Goal: Transaction & Acquisition: Purchase product/service

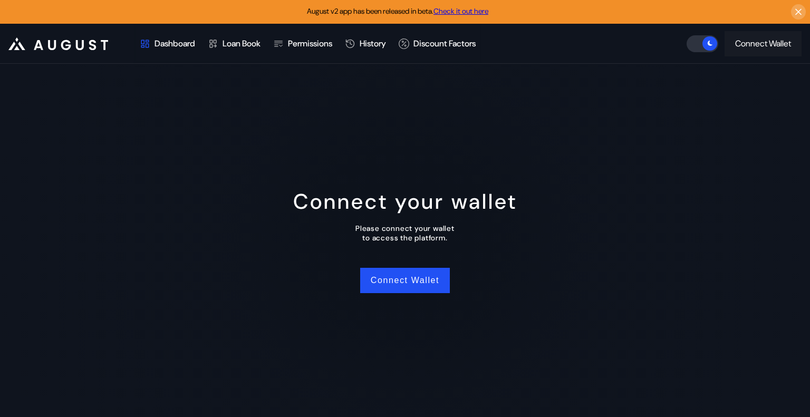
click at [755, 47] on div "Connect Wallet" at bounding box center [763, 43] width 56 height 11
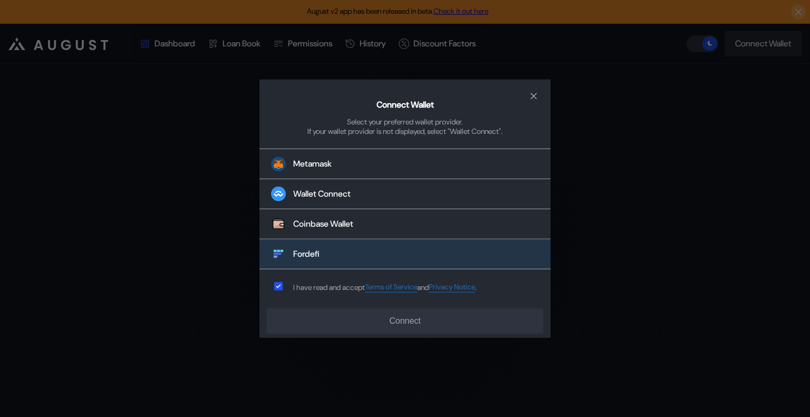
click at [331, 255] on button "Fordefi" at bounding box center [404, 254] width 291 height 30
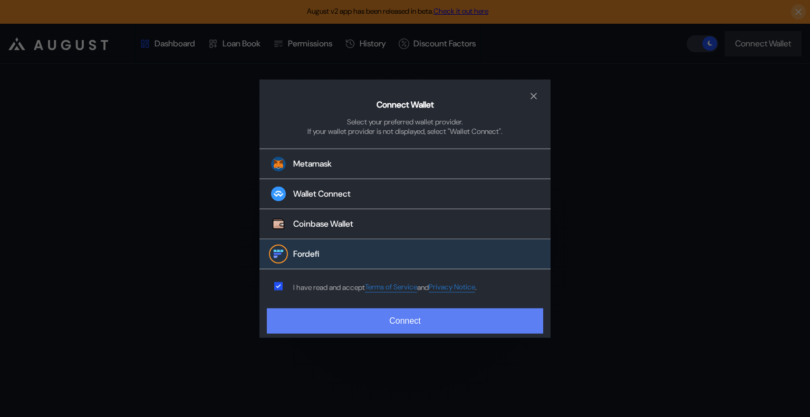
click at [394, 322] on button "Connect" at bounding box center [405, 320] width 276 height 25
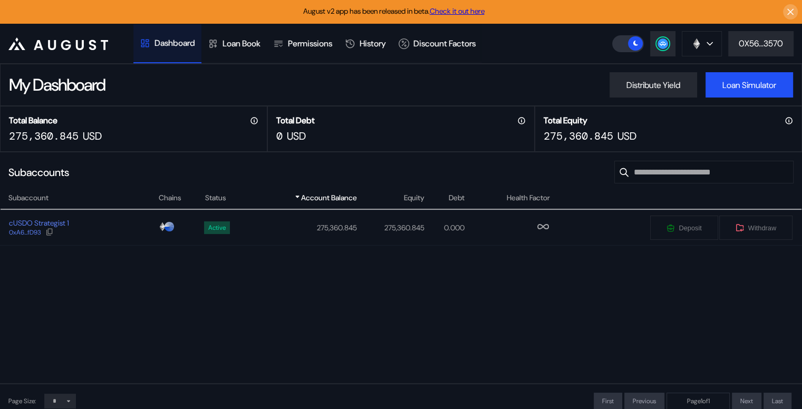
click at [103, 297] on div "Subaccount Chains Status Account Balance Equity Debt Health Factor cUSDO Strate…" at bounding box center [401, 288] width 802 height 192
click at [99, 231] on div "cUSDO Strategist 1 0xA6...fD93" at bounding box center [79, 227] width 157 height 19
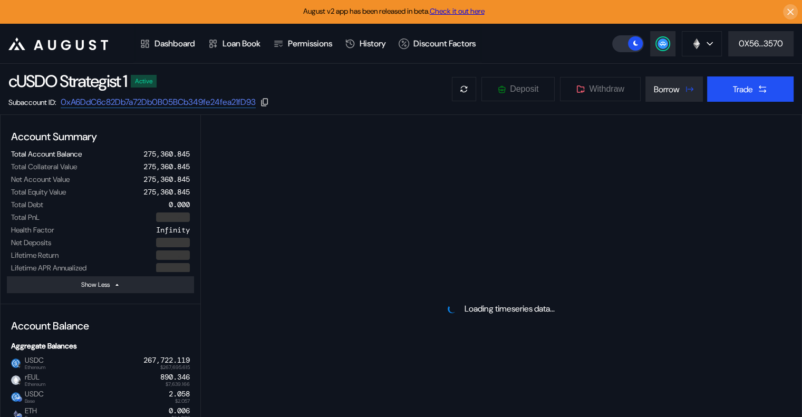
select select "*"
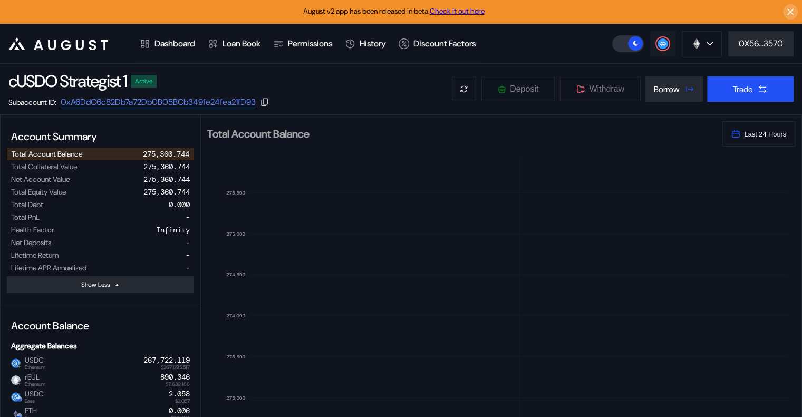
click at [662, 41] on circle at bounding box center [662, 43] width 11 height 11
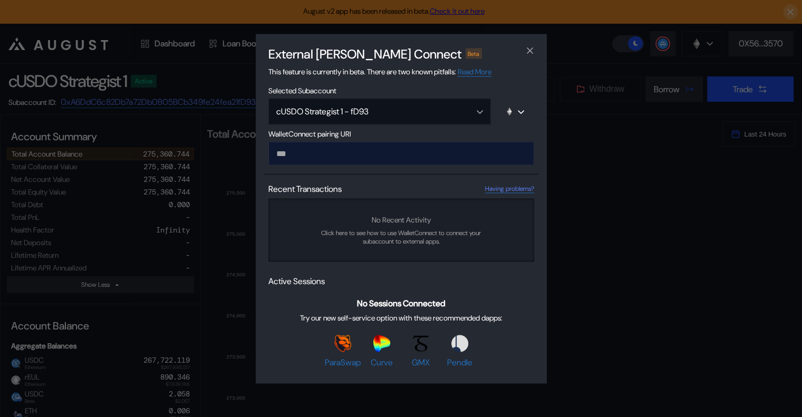
click at [438, 150] on input "modal" at bounding box center [401, 153] width 266 height 24
type input "**********"
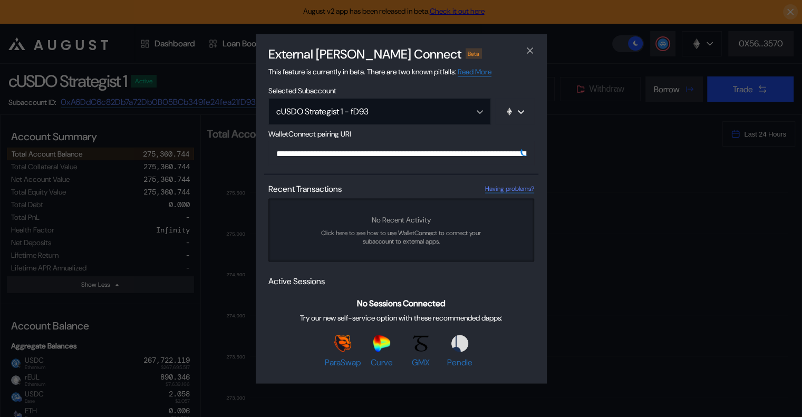
scroll to position [0, 646]
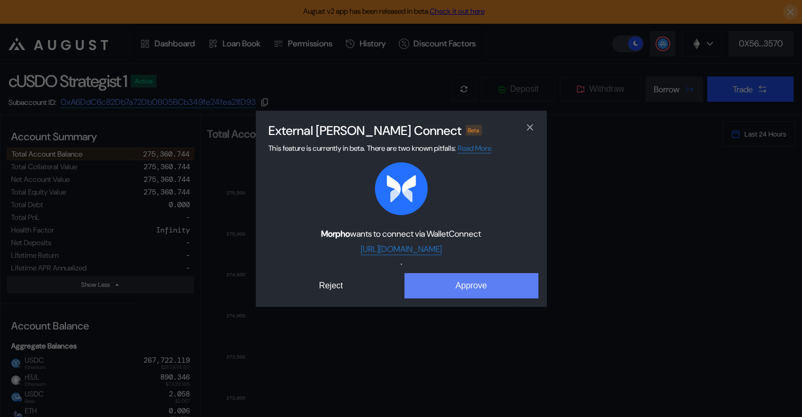
click at [510, 291] on button "Approve" at bounding box center [471, 285] width 134 height 25
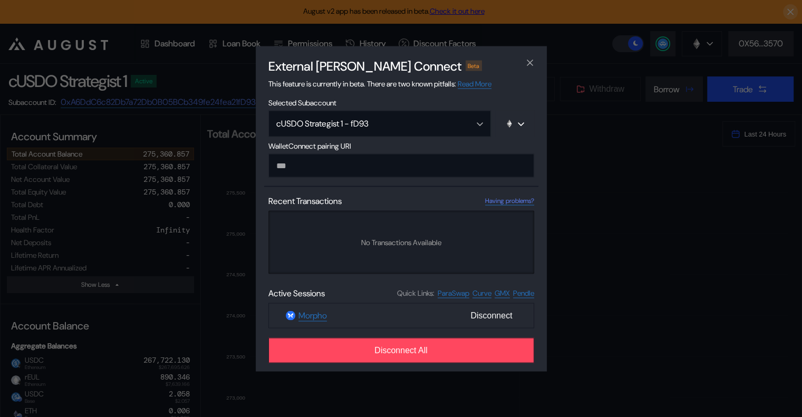
click at [601, 129] on div "External [PERSON_NAME] Connect Beta This feature is currently in beta. There ar…" at bounding box center [401, 208] width 802 height 417
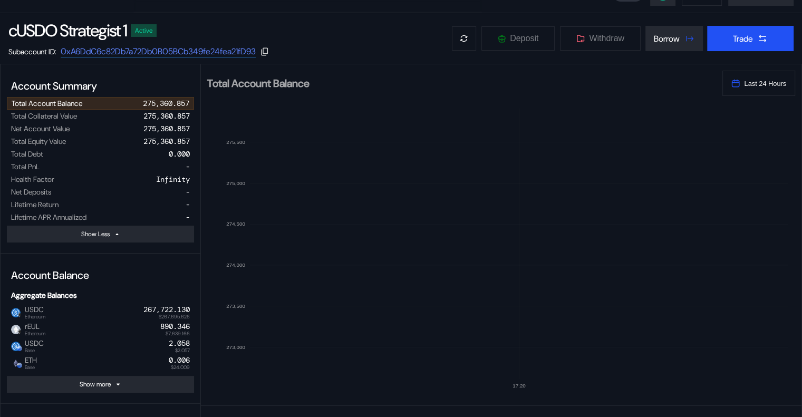
scroll to position [0, 0]
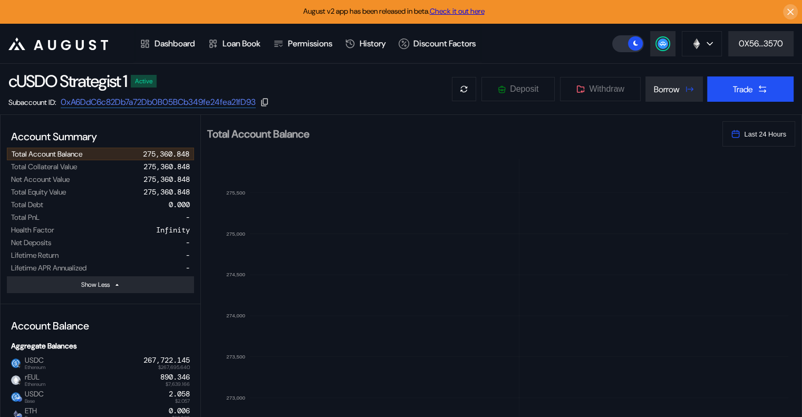
select select "*"
click at [729, 88] on button "Trade" at bounding box center [750, 88] width 86 height 25
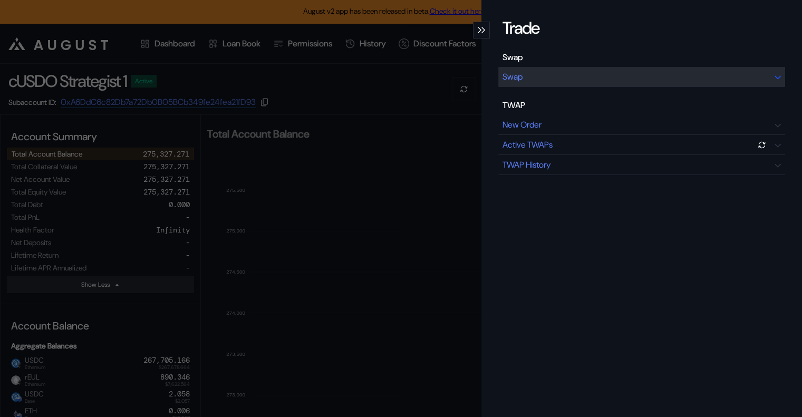
click at [520, 73] on div "Swap" at bounding box center [641, 77] width 287 height 20
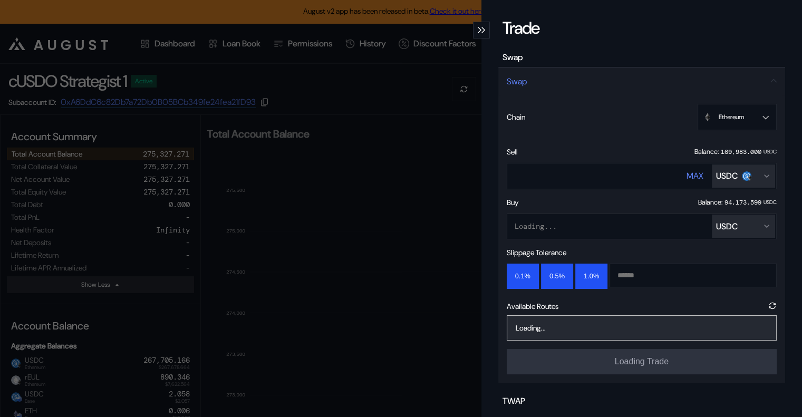
click at [740, 228] on div "USDC" at bounding box center [743, 226] width 55 height 11
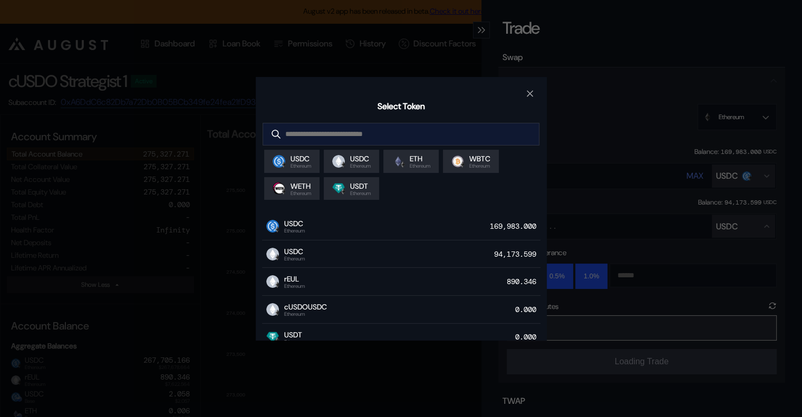
click at [354, 134] on input "modal" at bounding box center [392, 134] width 259 height 22
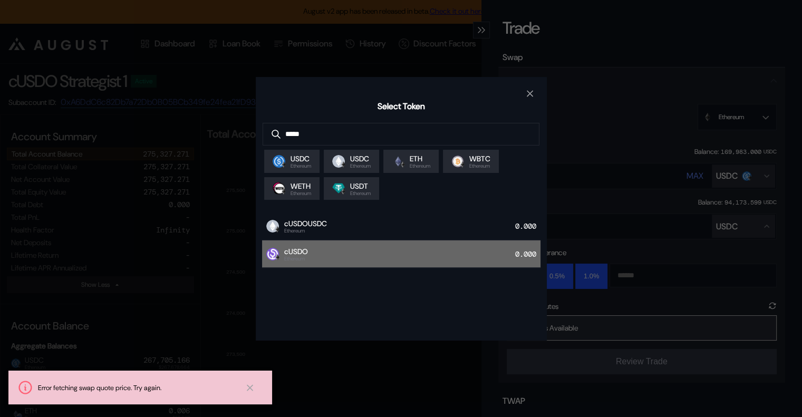
type input "*****"
click at [444, 249] on div "cUSDO Ethereum 0.000" at bounding box center [401, 254] width 278 height 28
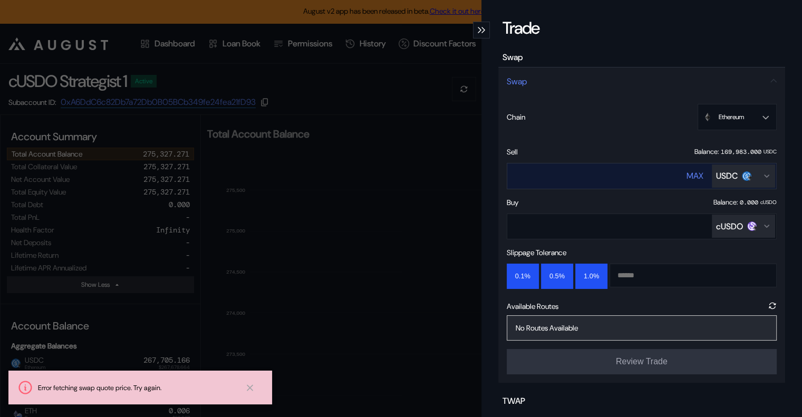
click at [686, 181] on button "MAX" at bounding box center [694, 175] width 17 height 25
type input "********"
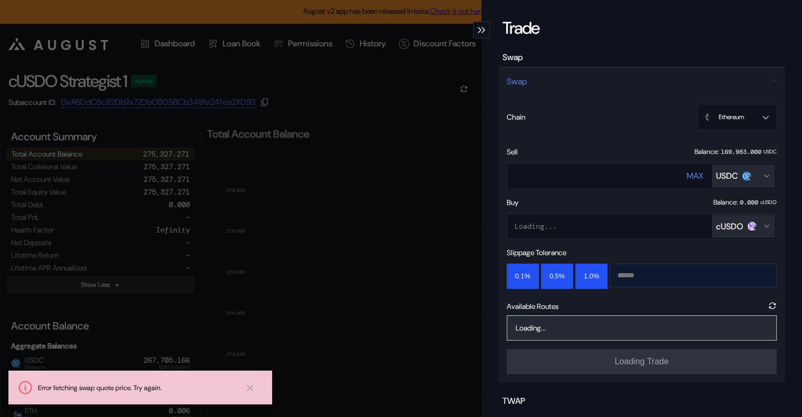
click at [646, 282] on input "modal" at bounding box center [685, 275] width 150 height 23
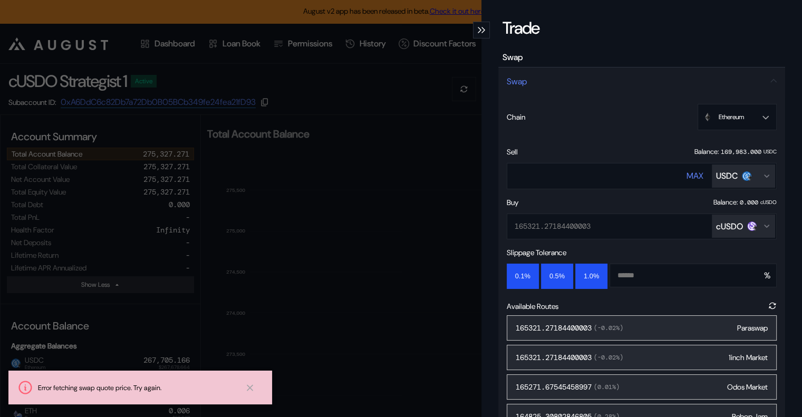
type input "****"
click at [641, 253] on div "Slippage Tolerance 0.1% 0.5% 1.0% **** %" at bounding box center [642, 268] width 270 height 41
click at [606, 320] on div "165321.27184400003 ( -0.02 %) Paraswap" at bounding box center [642, 327] width 270 height 25
click at [606, 328] on span "( -0.02 %)" at bounding box center [608, 328] width 32 height 8
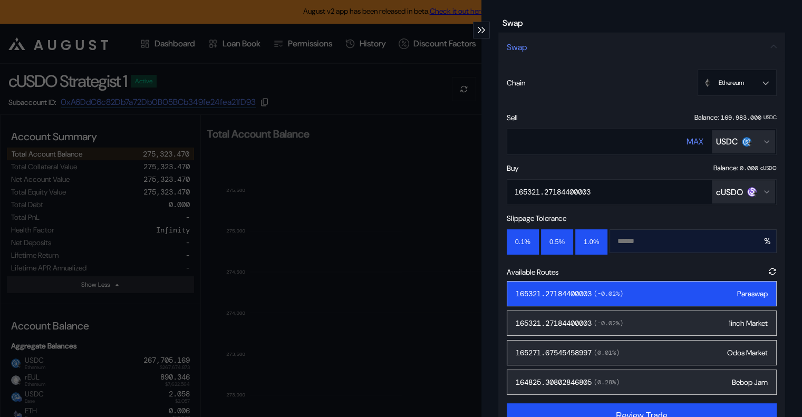
scroll to position [53, 0]
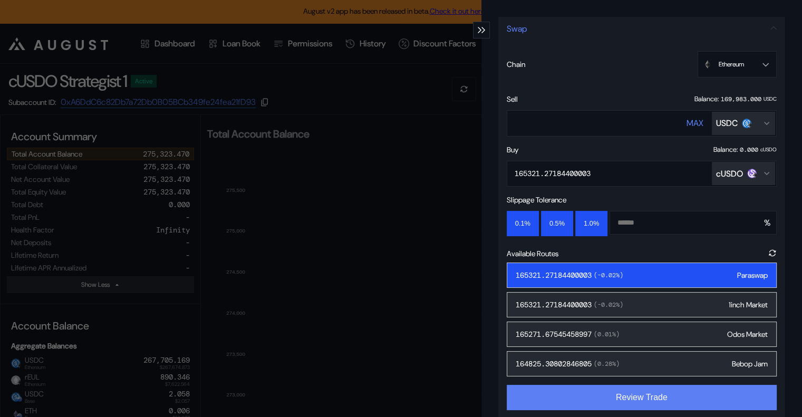
click at [666, 400] on button "Review Trade" at bounding box center [642, 397] width 270 height 25
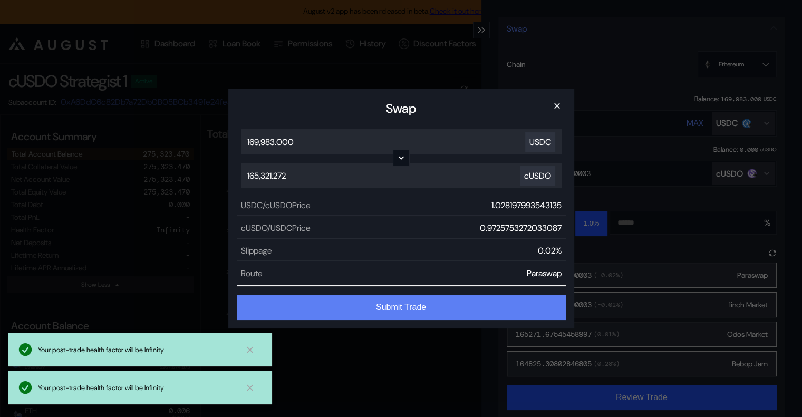
click at [413, 304] on button "Submit Trade" at bounding box center [401, 307] width 329 height 25
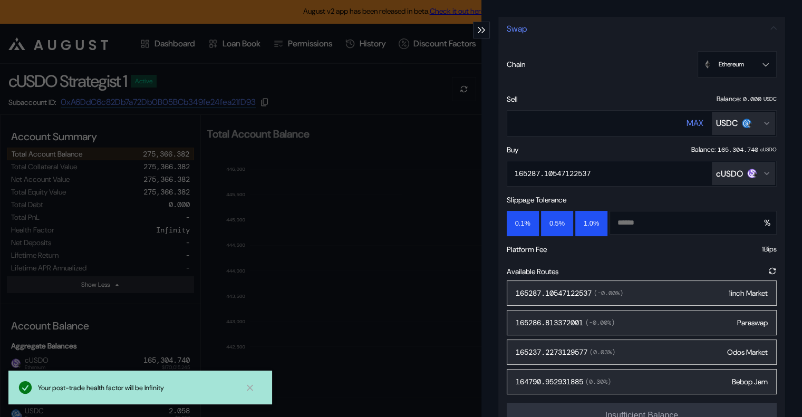
click at [437, 21] on div "Trade Swap Swap Chain Ethereum Ethereum Base Sell Balance: 0.000 USDC ******** …" at bounding box center [401, 208] width 802 height 417
